Goal: Transaction & Acquisition: Subscribe to service/newsletter

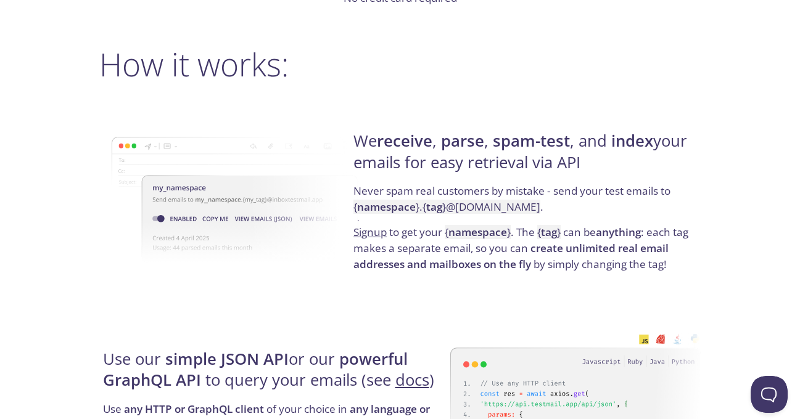
scroll to position [877, 0]
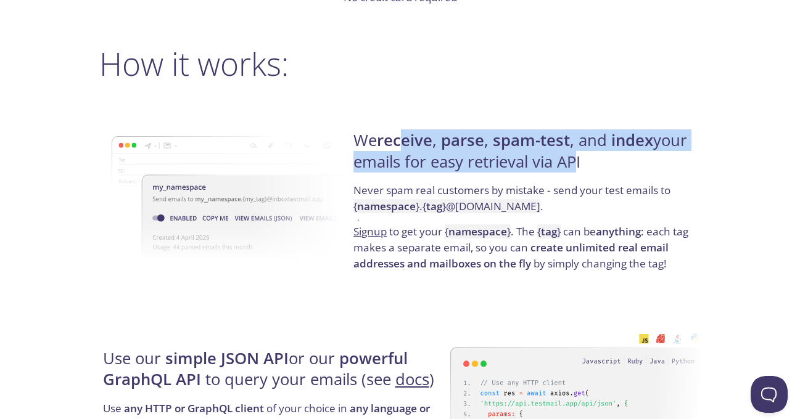
drag, startPoint x: 406, startPoint y: 138, endPoint x: 566, endPoint y: 160, distance: 161.9
click at [566, 160] on h4 "We receive , parse , spam-test , and index your emails for easy retrieval via A…" at bounding box center [525, 156] width 344 height 52
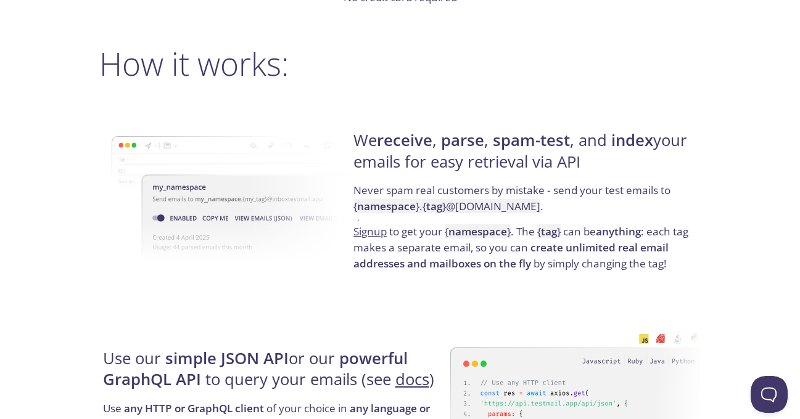
click at [552, 189] on p "Never spam real customers by mistake - send your test emails to { namespace } .…" at bounding box center [525, 203] width 344 height 41
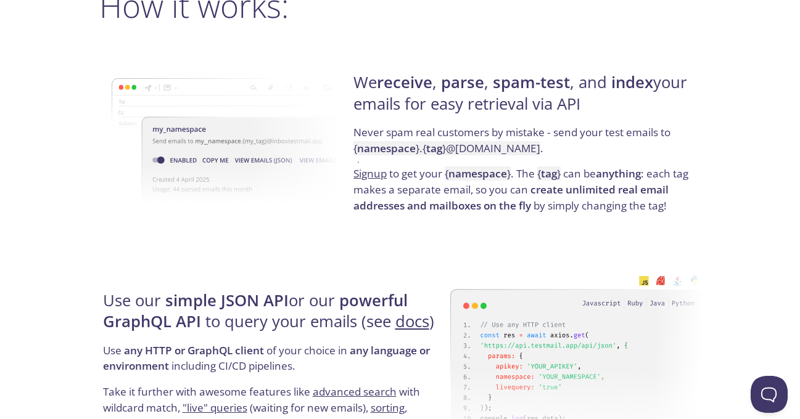
scroll to position [936, 0]
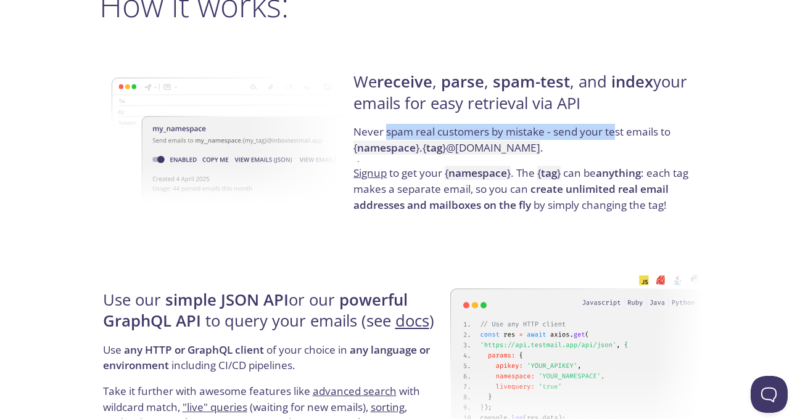
drag, startPoint x: 386, startPoint y: 131, endPoint x: 615, endPoint y: 134, distance: 229.5
click at [615, 134] on p "Never spam real customers by mistake - send your test emails to { namespace } .…" at bounding box center [525, 144] width 344 height 41
click at [591, 136] on p "Never spam real customers by mistake - send your test emails to { namespace } .…" at bounding box center [525, 144] width 344 height 41
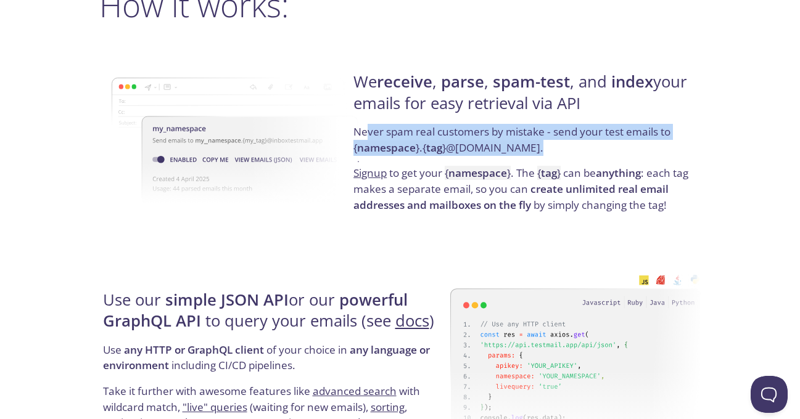
drag, startPoint x: 365, startPoint y: 135, endPoint x: 592, endPoint y: 151, distance: 226.9
click at [592, 151] on p "Never spam real customers by mistake - send your test emails to { namespace } .…" at bounding box center [525, 144] width 344 height 41
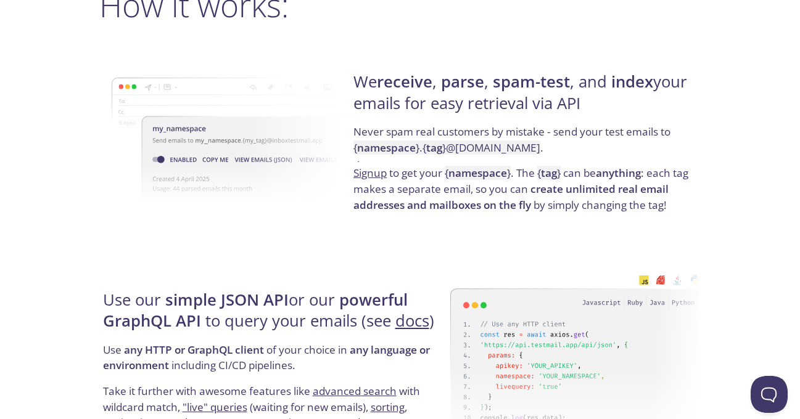
click at [466, 195] on p "Signup to get your { namespace } . The { tag } can be anything : each tag makes…" at bounding box center [525, 189] width 344 height 48
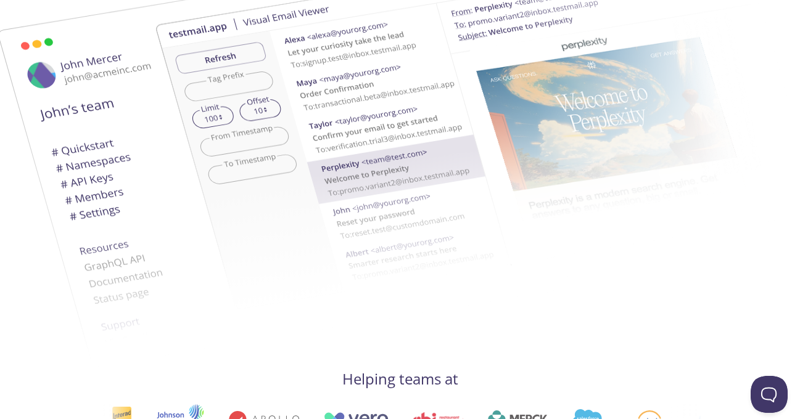
scroll to position [0, 0]
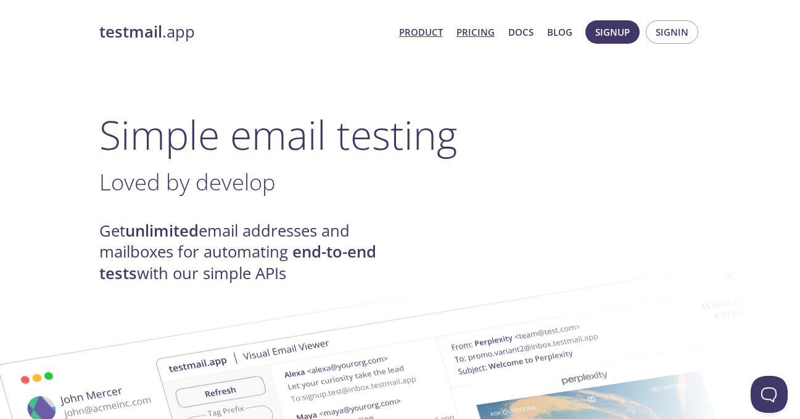
click at [479, 27] on link "Pricing" at bounding box center [476, 32] width 38 height 16
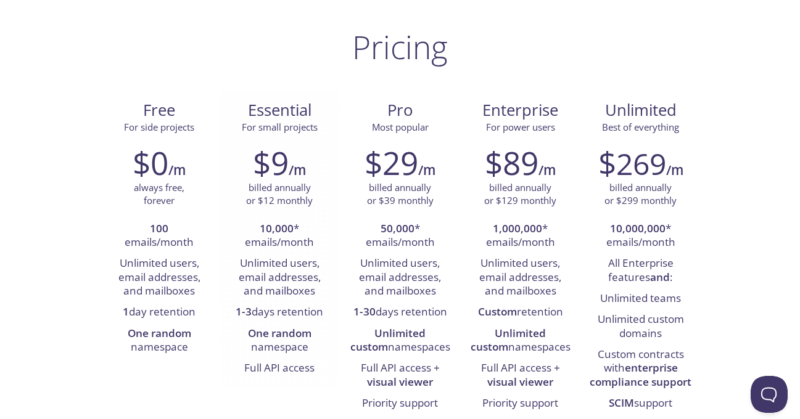
scroll to position [64, 0]
drag, startPoint x: 262, startPoint y: 229, endPoint x: 336, endPoint y: 249, distance: 77.2
click at [336, 249] on div "$9 /m billed annually or $12 monthly 10,000 * emails/month Unlimited users, ema…" at bounding box center [280, 261] width 120 height 251
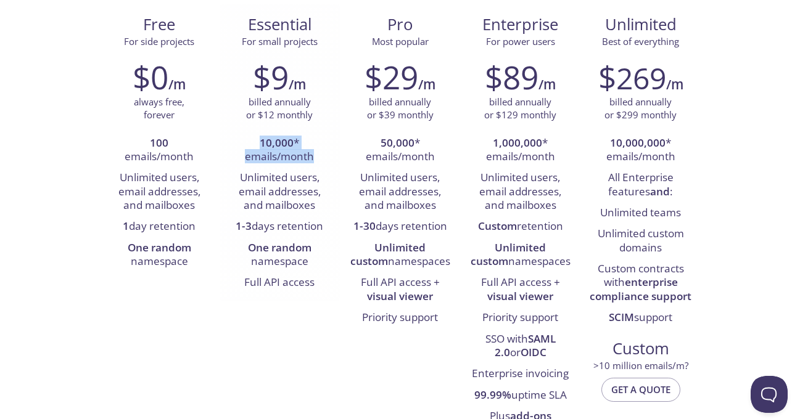
scroll to position [149, 0]
click at [297, 233] on li "1-3 days retention" at bounding box center [280, 226] width 102 height 21
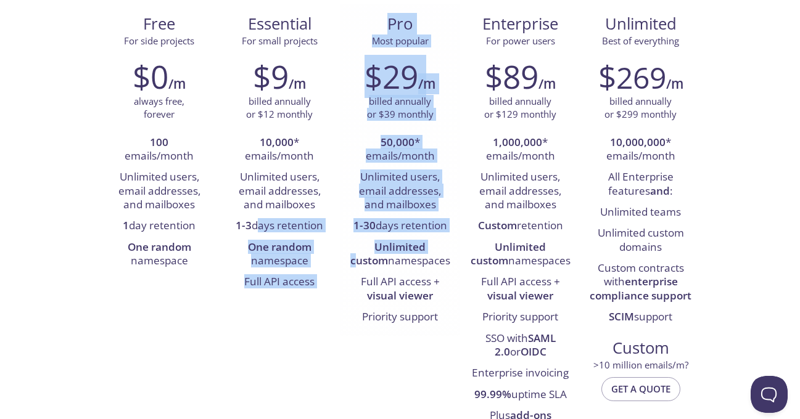
drag, startPoint x: 253, startPoint y: 226, endPoint x: 413, endPoint y: 239, distance: 160.3
click at [413, 239] on div "Free For side projects $0 /m always free, forever 100 emails/month Unlimited us…" at bounding box center [400, 219] width 602 height 431
click at [341, 247] on div "$29 /m billed annually or $39 monthly 50,000 * emails/month Unlimited users, em…" at bounding box center [400, 193] width 120 height 286
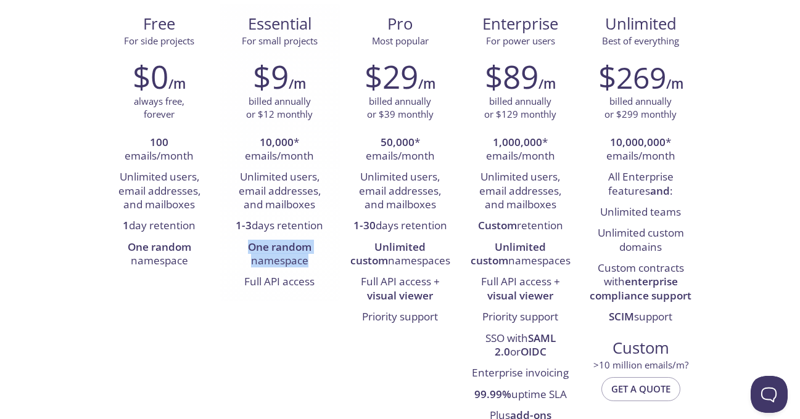
drag, startPoint x: 248, startPoint y: 254, endPoint x: 336, endPoint y: 272, distance: 89.5
click at [336, 272] on div "$9 /m billed annually or $12 monthly 10,000 * emails/month Unlimited users, ema…" at bounding box center [280, 175] width 120 height 251
click at [324, 270] on li "One random namespace" at bounding box center [280, 255] width 102 height 35
drag, startPoint x: 250, startPoint y: 282, endPoint x: 329, endPoint y: 286, distance: 79.1
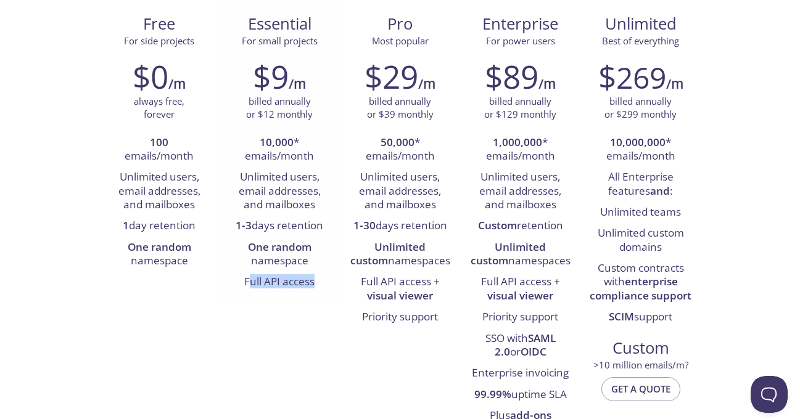
click at [329, 286] on li "Full API access" at bounding box center [280, 282] width 102 height 21
click at [380, 297] on strong "visual viewer" at bounding box center [400, 296] width 66 height 14
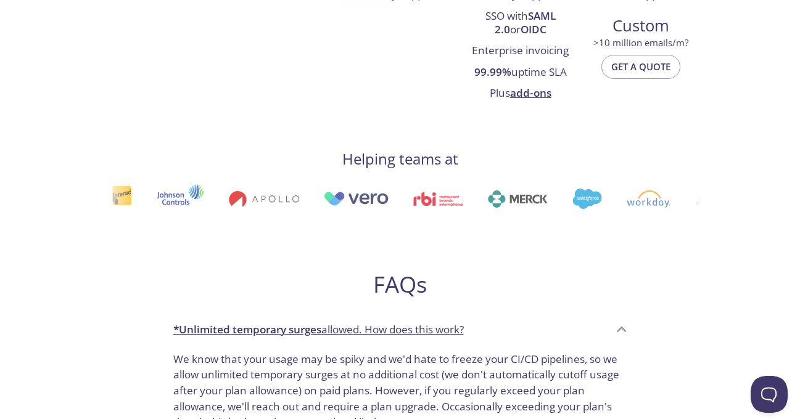
scroll to position [561, 0]
